Goal: Task Accomplishment & Management: Manage account settings

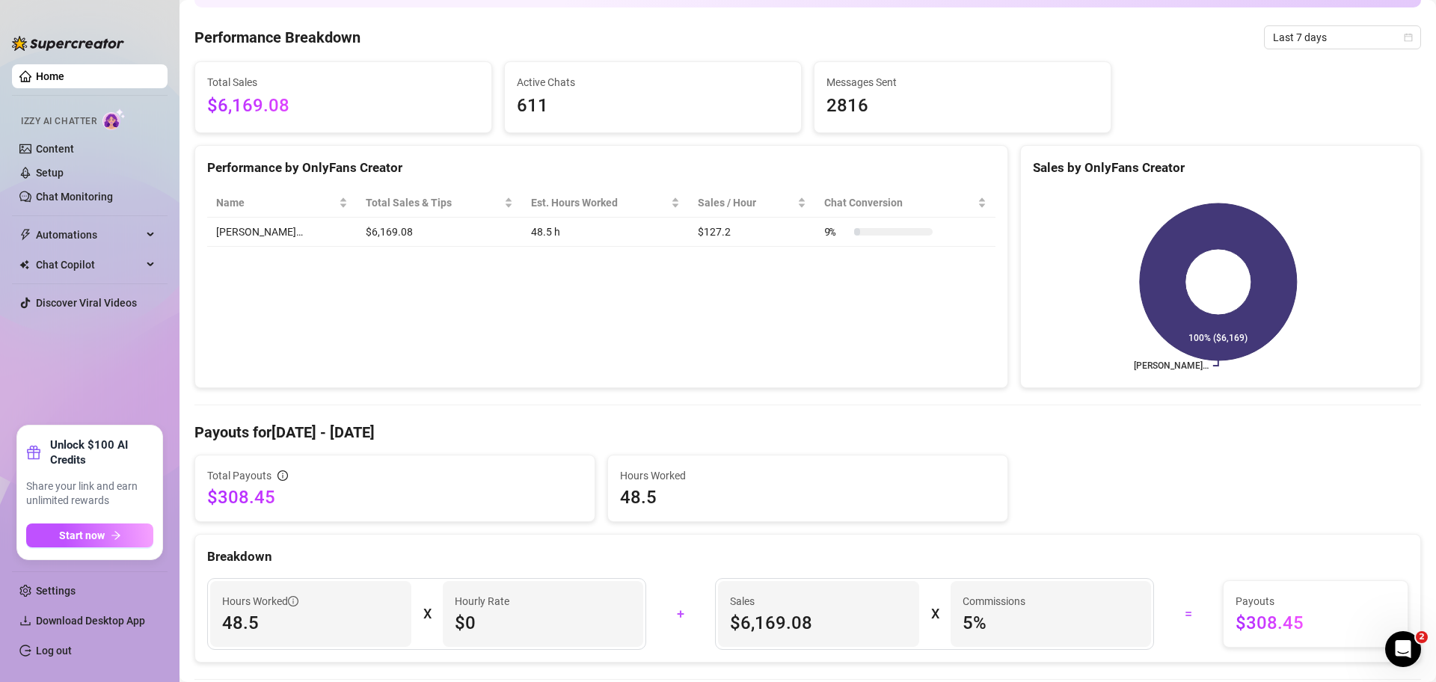
scroll to position [93, 0]
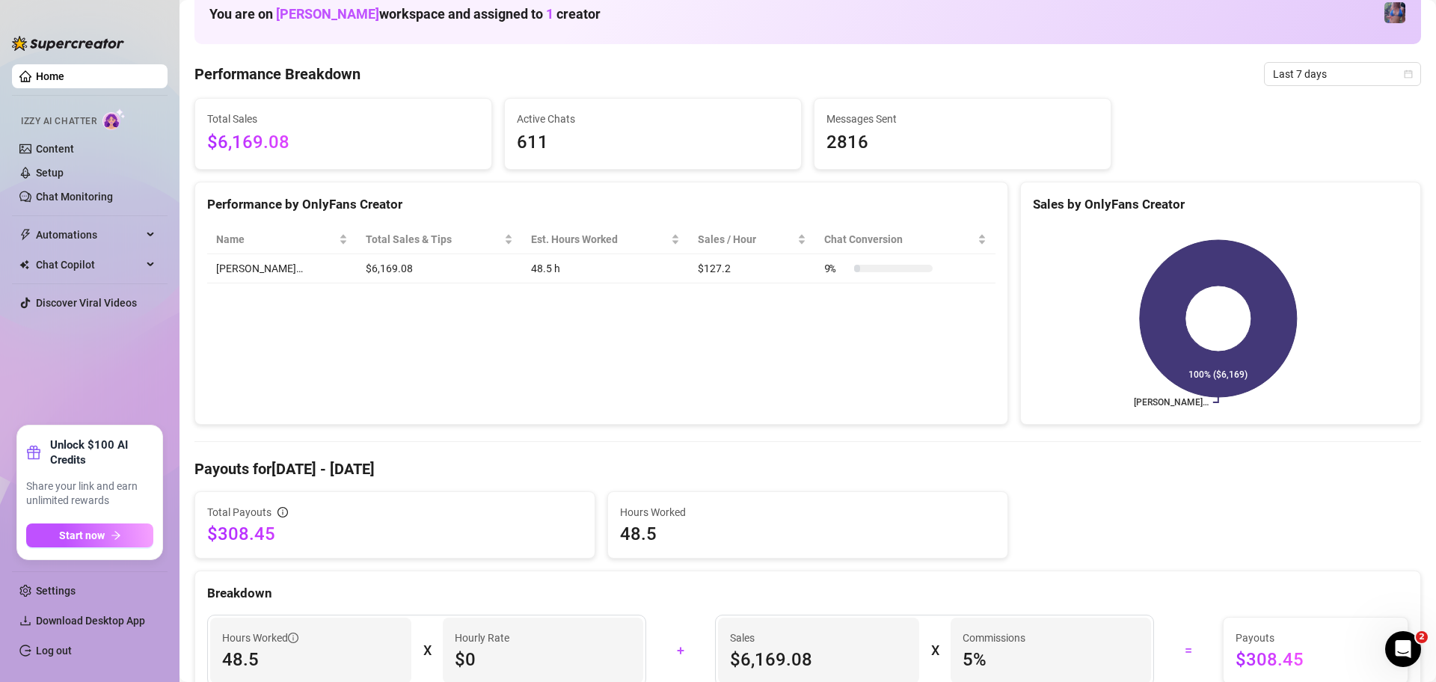
click at [1357, 74] on span "Last 7 days" at bounding box center [1342, 74] width 139 height 22
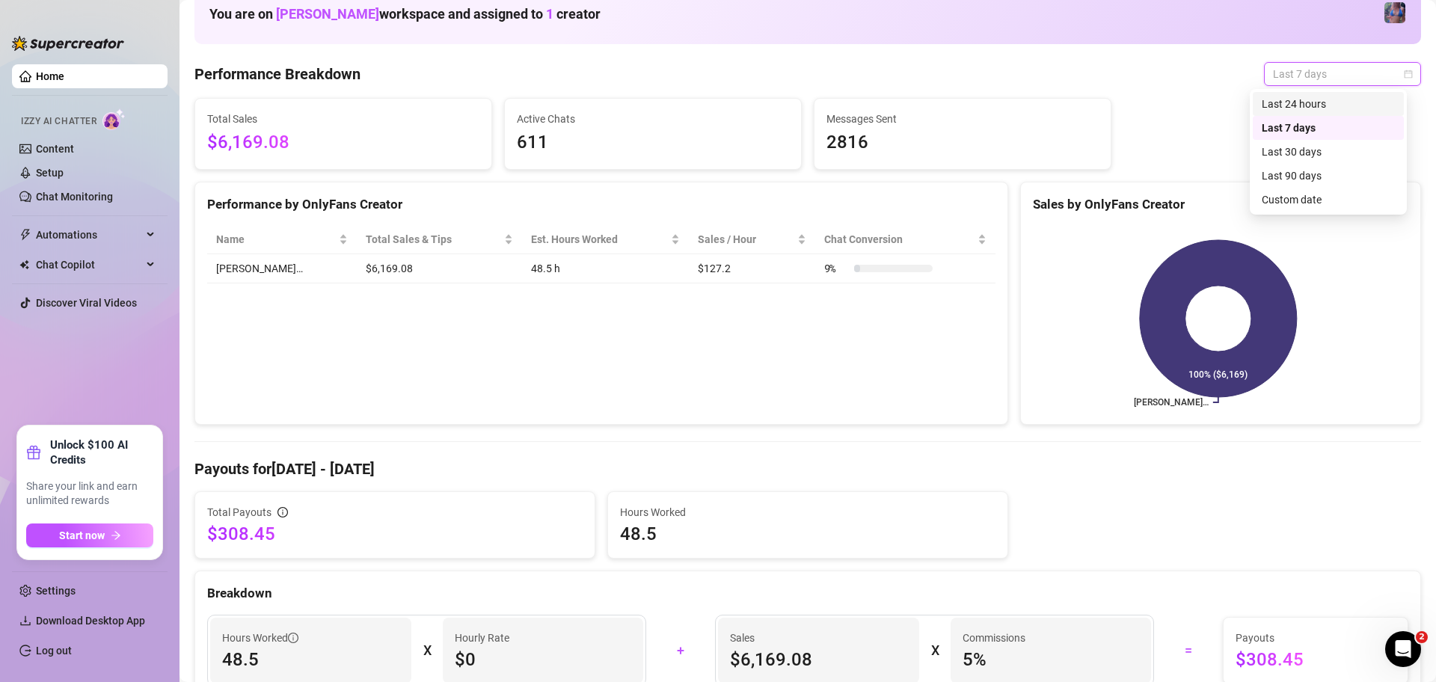
click at [1351, 98] on div "Last 24 hours" at bounding box center [1328, 104] width 133 height 16
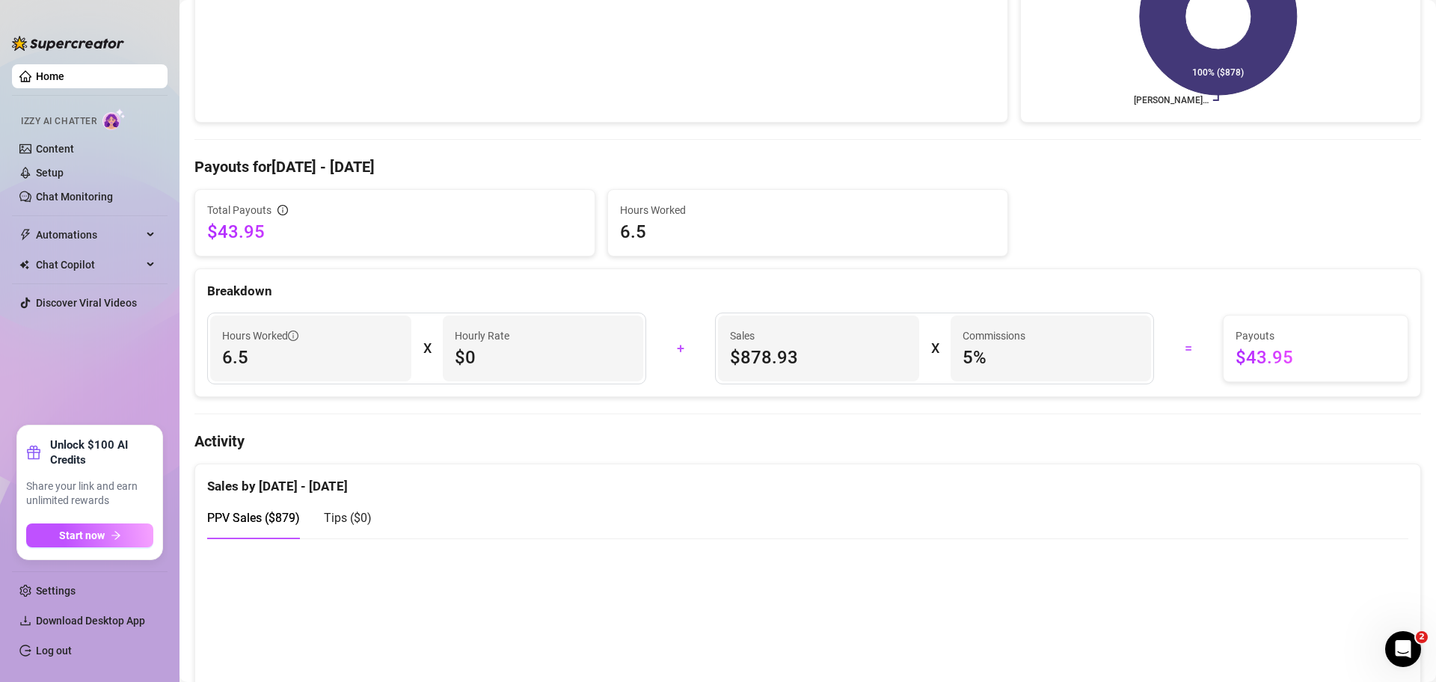
scroll to position [0, 0]
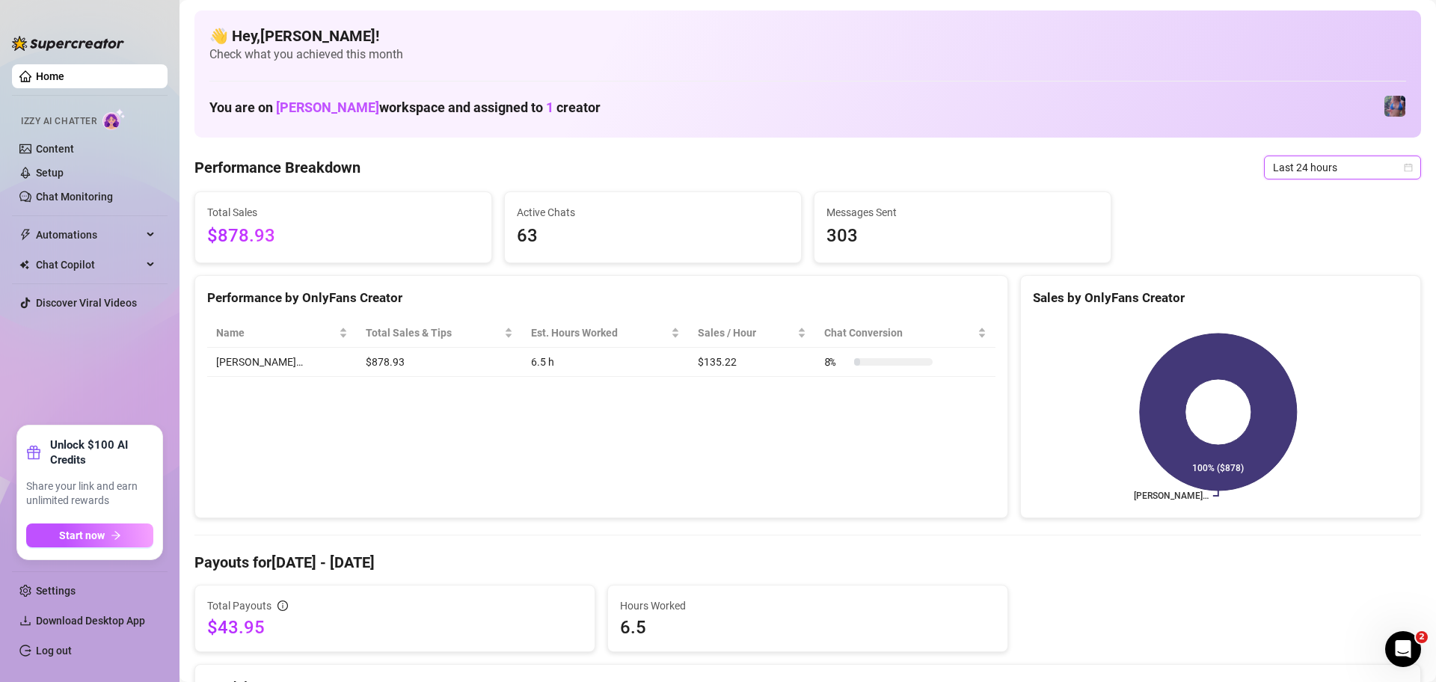
click at [1342, 168] on span "Last 24 hours" at bounding box center [1342, 167] width 139 height 22
click at [1325, 278] on div "Last 90 days" at bounding box center [1328, 269] width 151 height 24
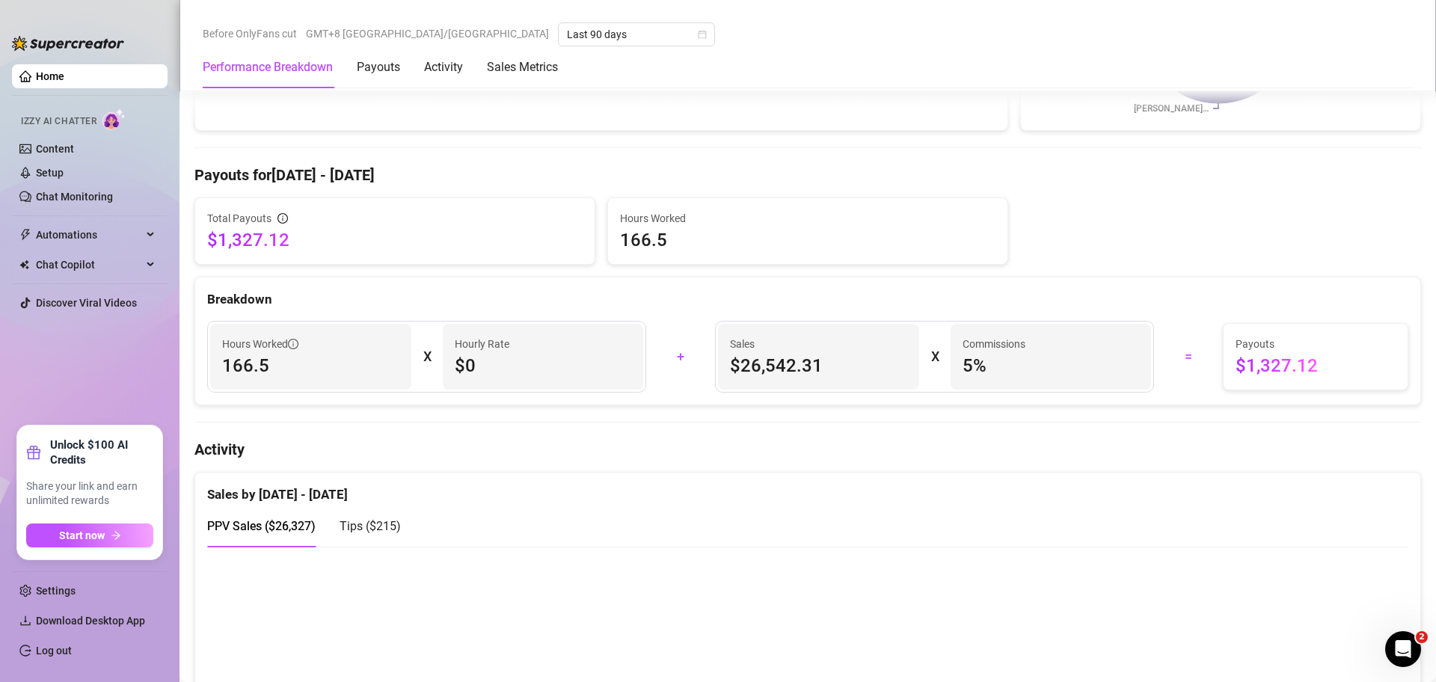
scroll to position [467, 0]
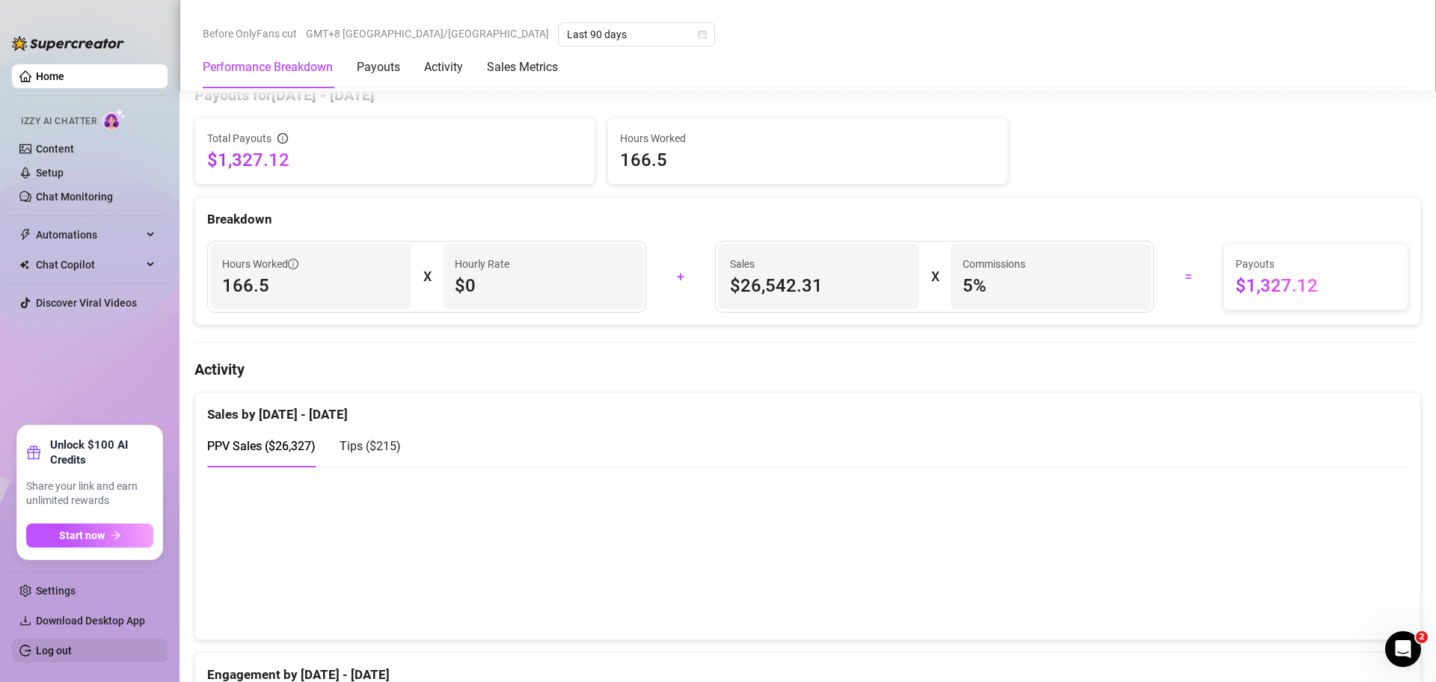
click at [48, 647] on link "Log out" at bounding box center [54, 651] width 36 height 12
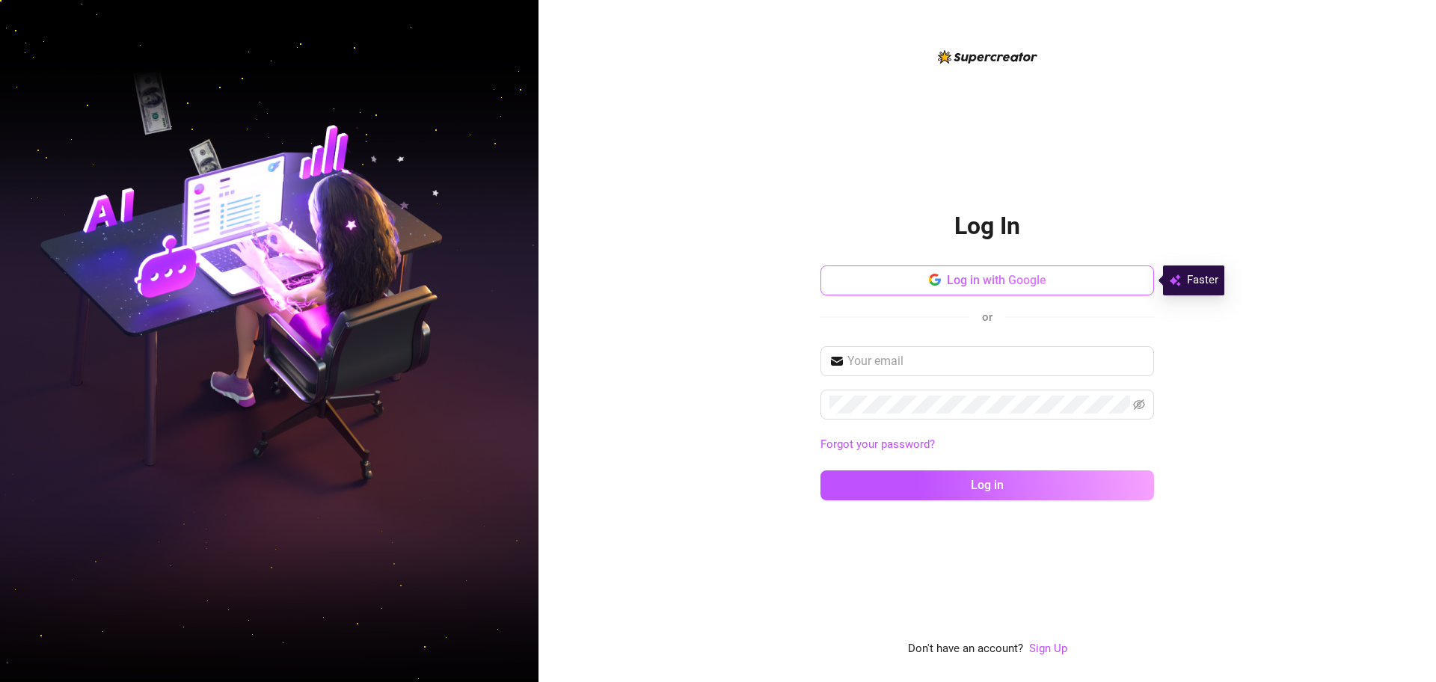
click at [1025, 289] on button "Log in with Google" at bounding box center [987, 280] width 334 height 30
click at [1032, 286] on span "Log in with Google" at bounding box center [996, 280] width 99 height 14
